Goal: Transaction & Acquisition: Subscribe to service/newsletter

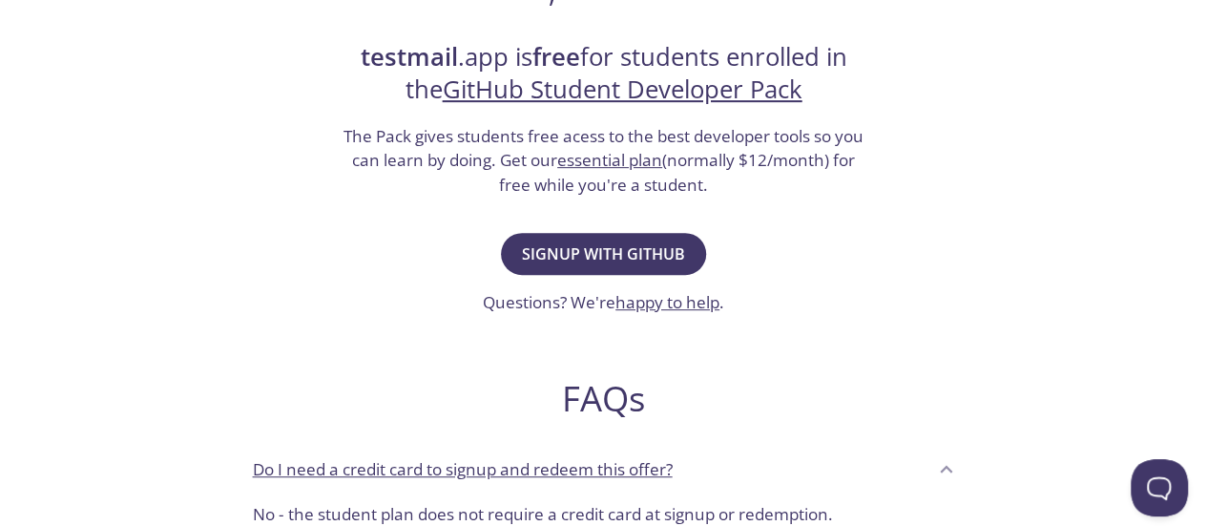
scroll to position [349, 0]
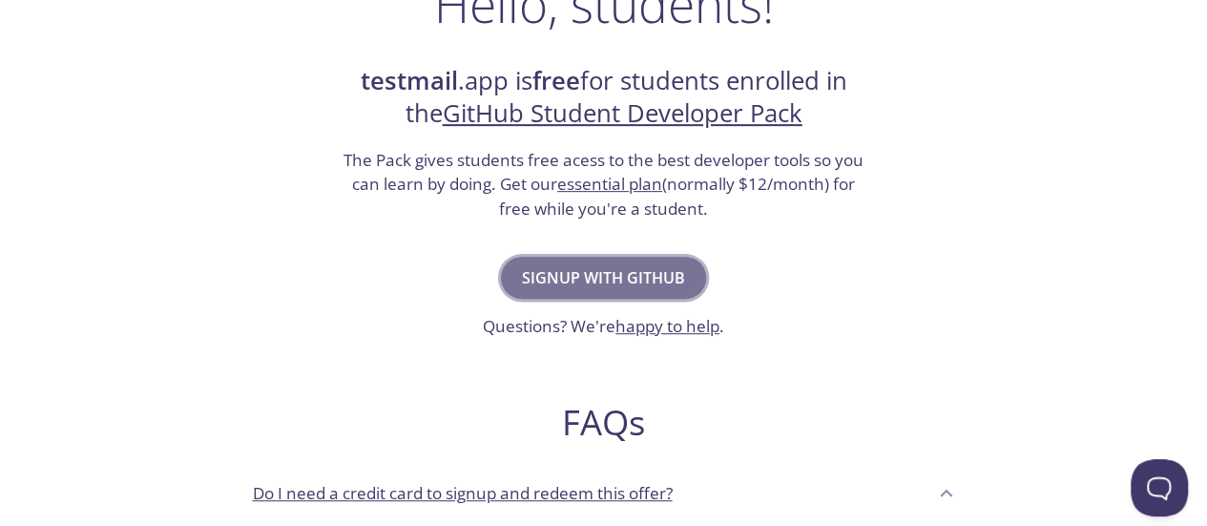
click at [651, 278] on span "Signup with GitHub" at bounding box center [603, 277] width 163 height 27
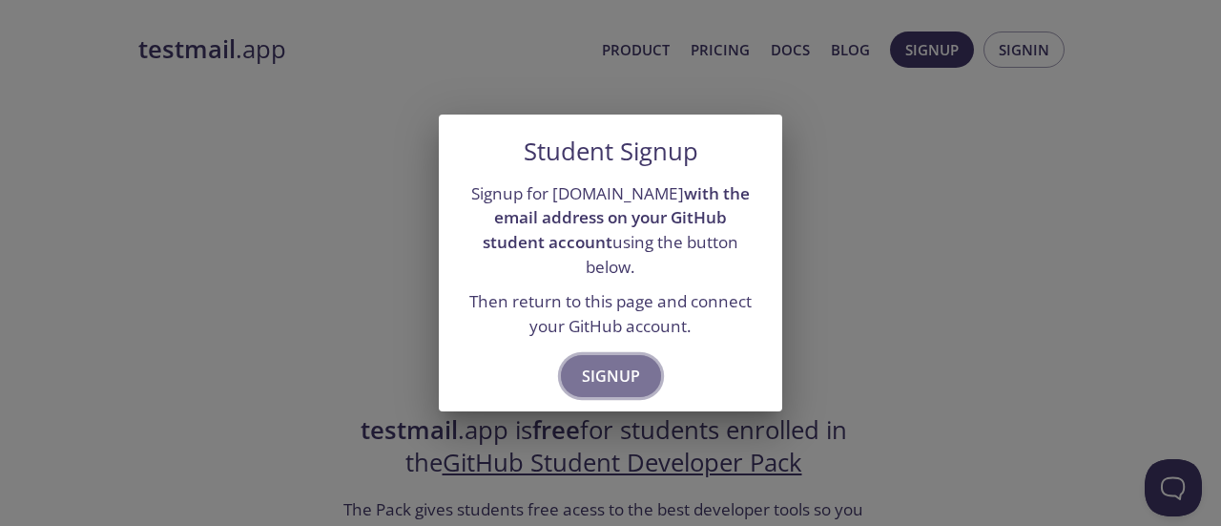
click at [629, 362] on span "Signup" at bounding box center [611, 375] width 58 height 27
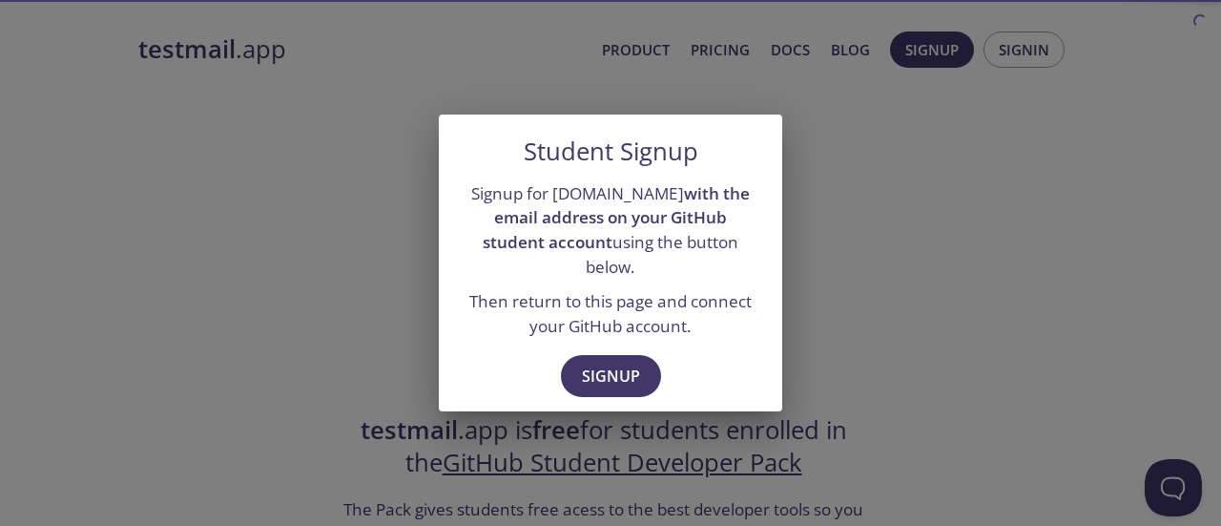
click at [919, 310] on div "Student Signup Signup for [DOMAIN_NAME] with the email address on your GitHub s…" at bounding box center [610, 263] width 1221 height 526
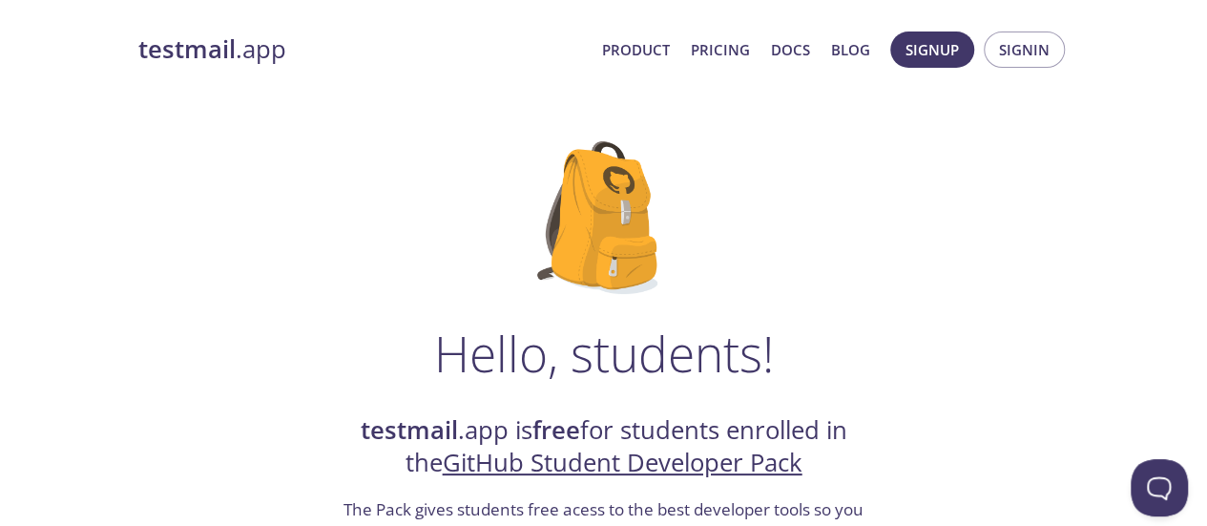
click at [720, 458] on link "GitHub Student Developer Pack" at bounding box center [623, 461] width 360 height 33
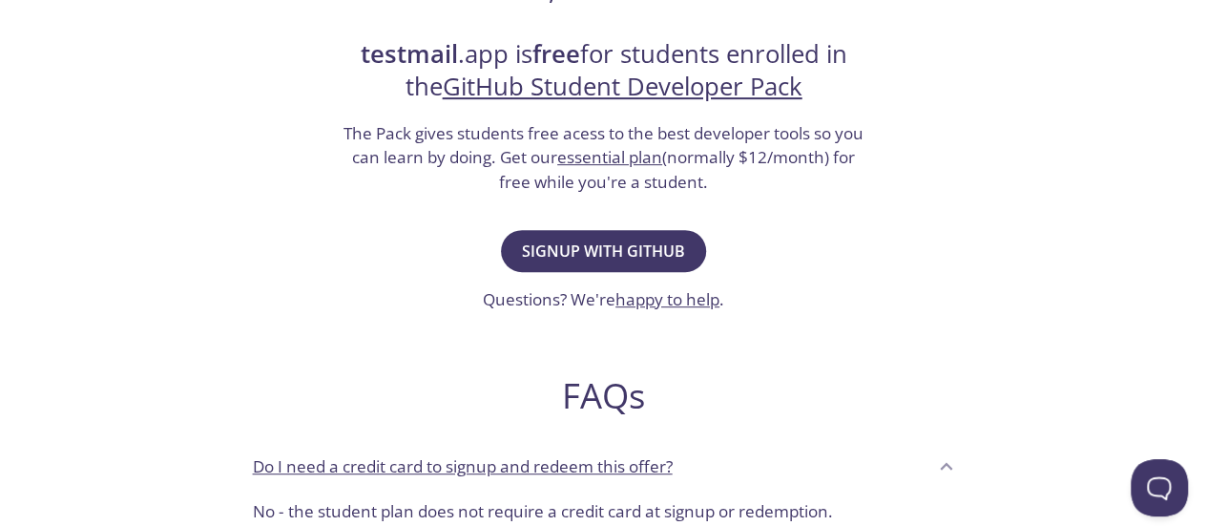
scroll to position [385, 0]
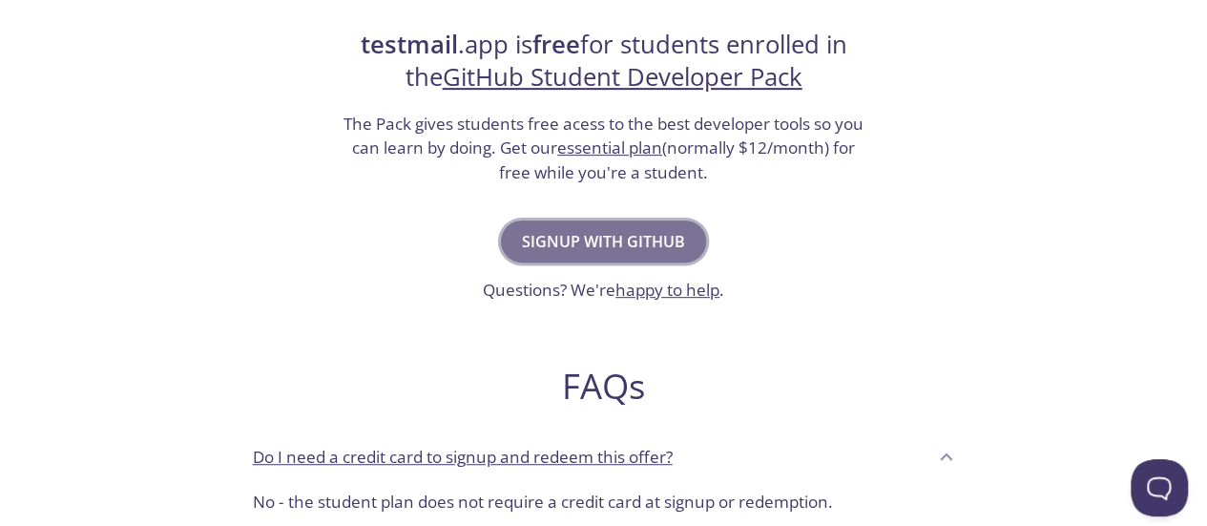
click at [624, 248] on span "Signup with GitHub" at bounding box center [603, 241] width 163 height 27
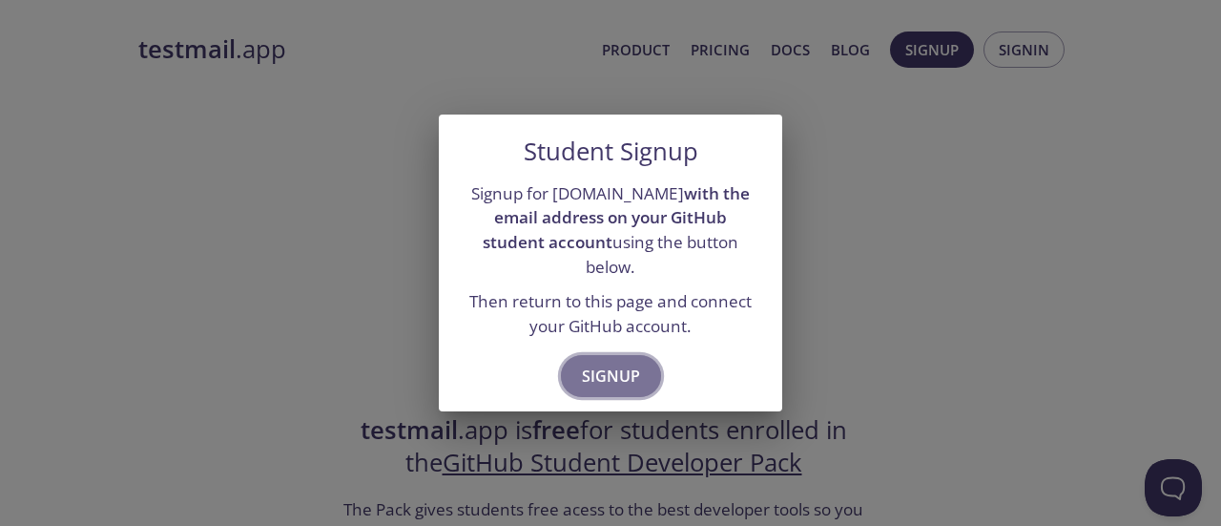
click at [618, 362] on span "Signup" at bounding box center [611, 375] width 58 height 27
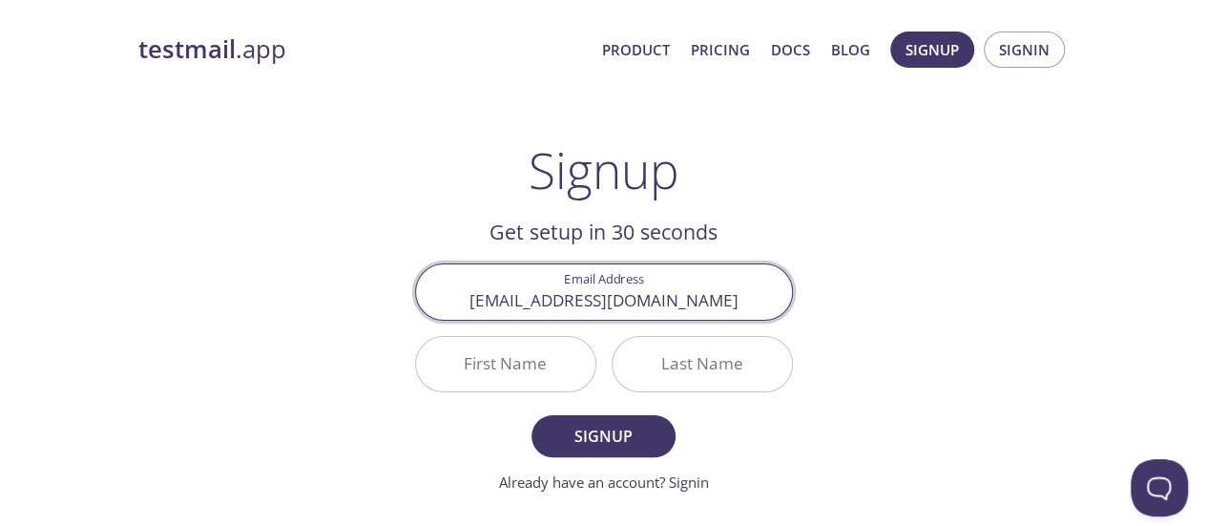
type input "[EMAIL_ADDRESS][DOMAIN_NAME]"
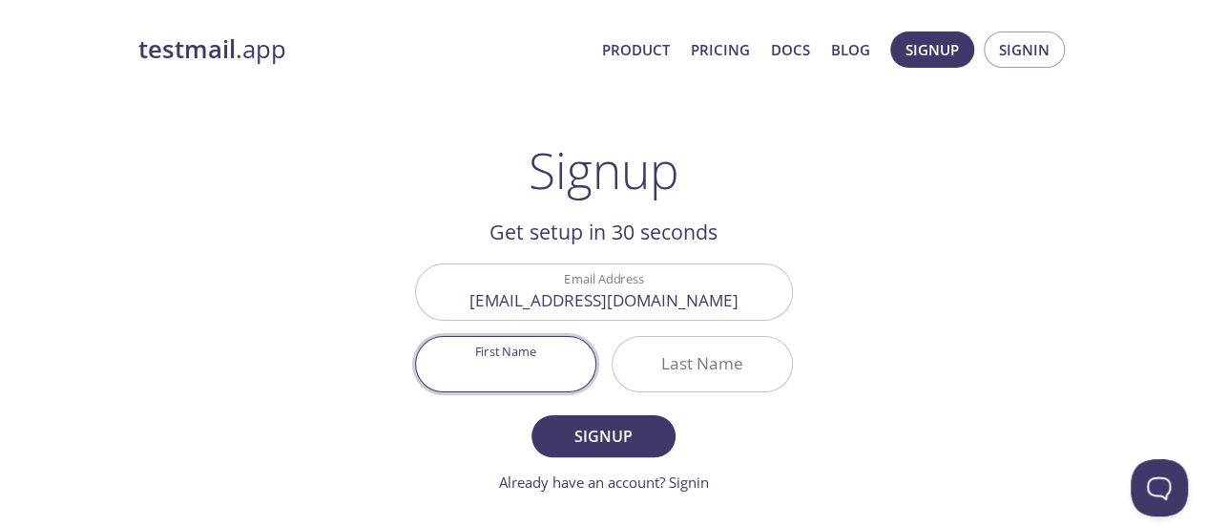
click at [530, 363] on input "First Name" at bounding box center [505, 364] width 179 height 54
type input "[PERSON_NAME]"
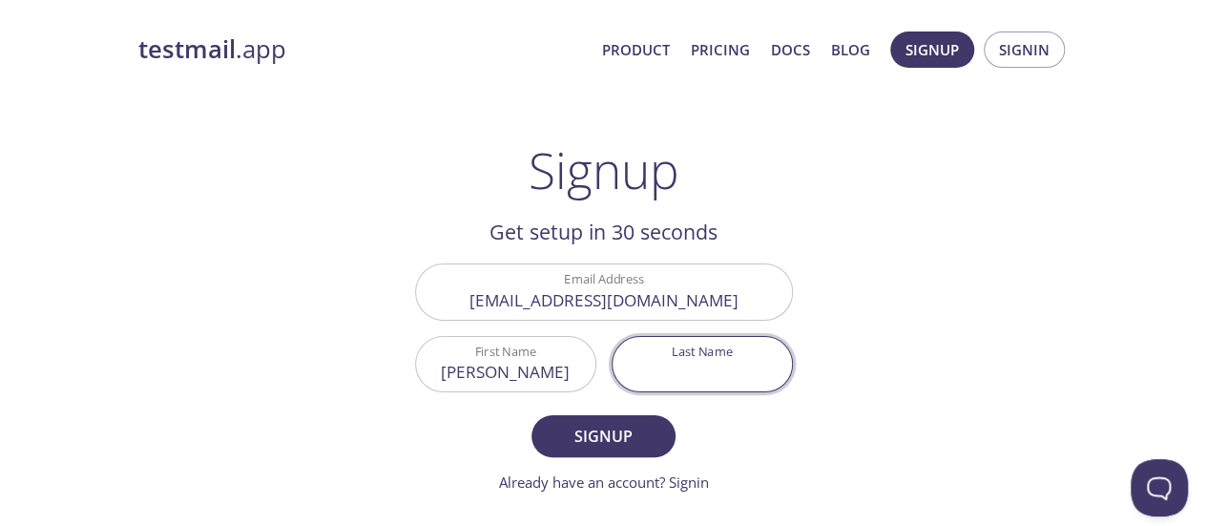
click at [683, 363] on input "Last Name" at bounding box center [701, 364] width 179 height 54
type input "Kamale"
click at [649, 426] on span "Signup" at bounding box center [602, 436] width 101 height 27
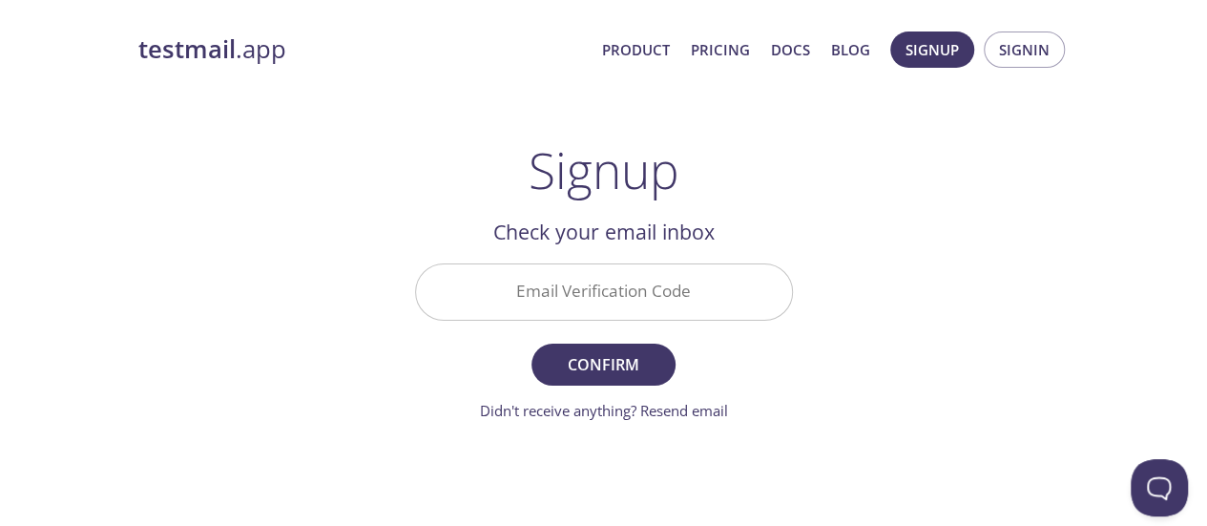
click at [580, 297] on input "Email Verification Code" at bounding box center [604, 291] width 376 height 54
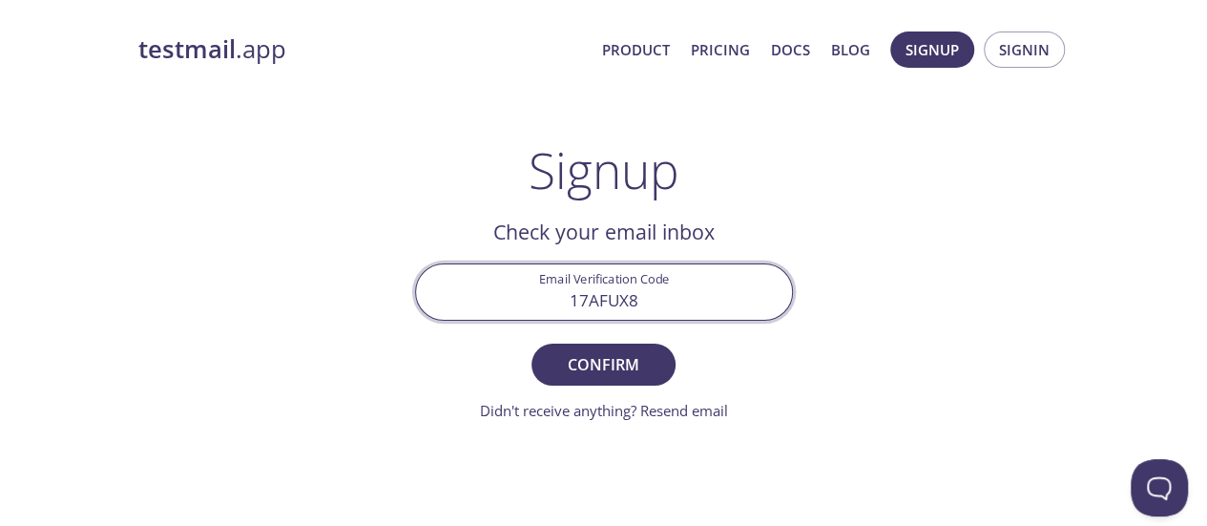
type input "17AFUX8"
click at [531, 343] on button "Confirm" at bounding box center [602, 364] width 143 height 42
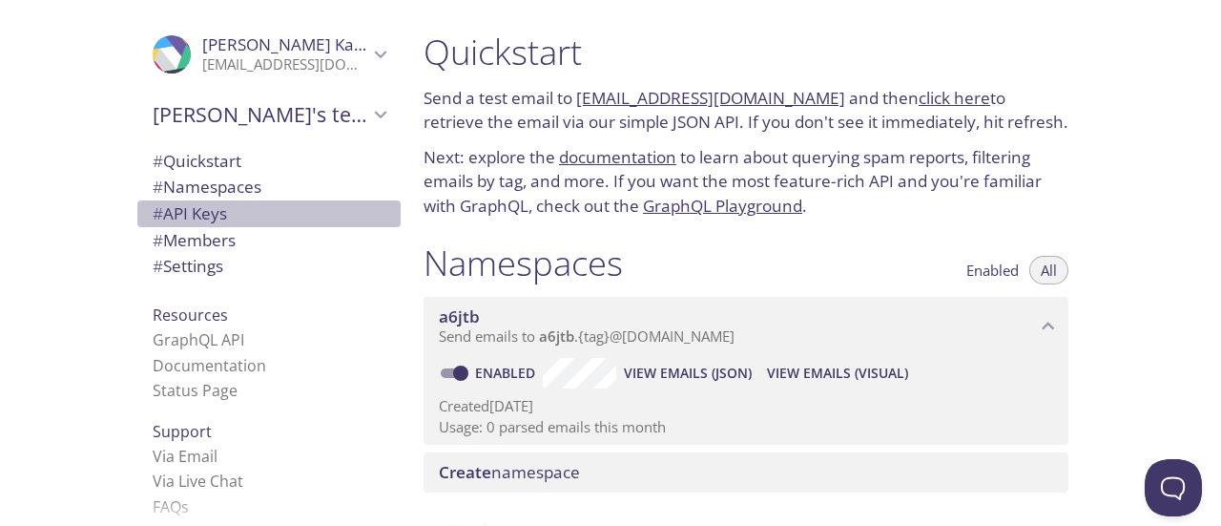
click at [192, 209] on span "# API Keys" at bounding box center [190, 213] width 74 height 22
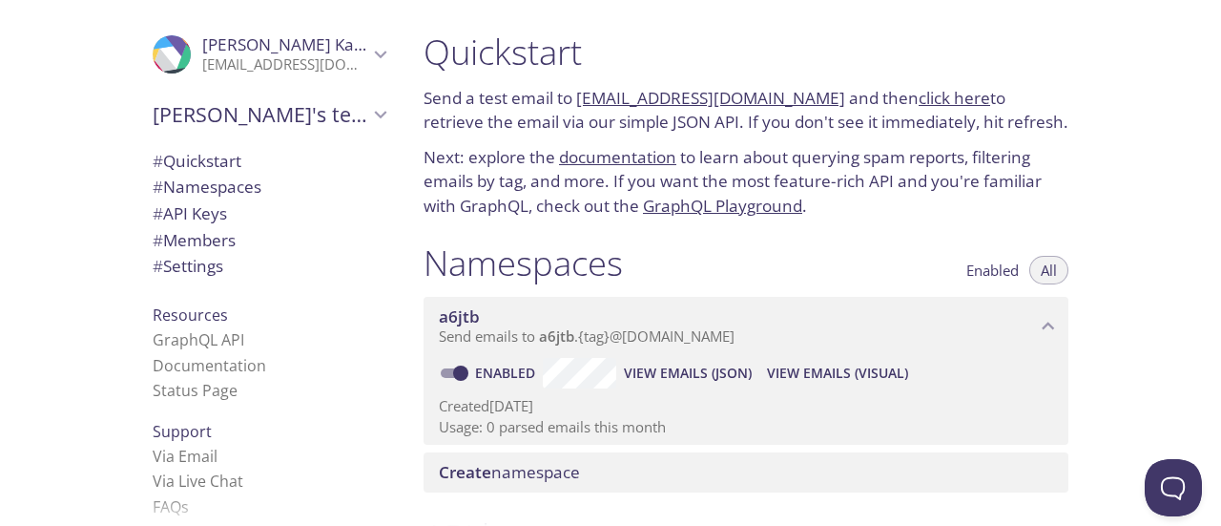
scroll to position [41, 0]
